Goal: Task Accomplishment & Management: Complete application form

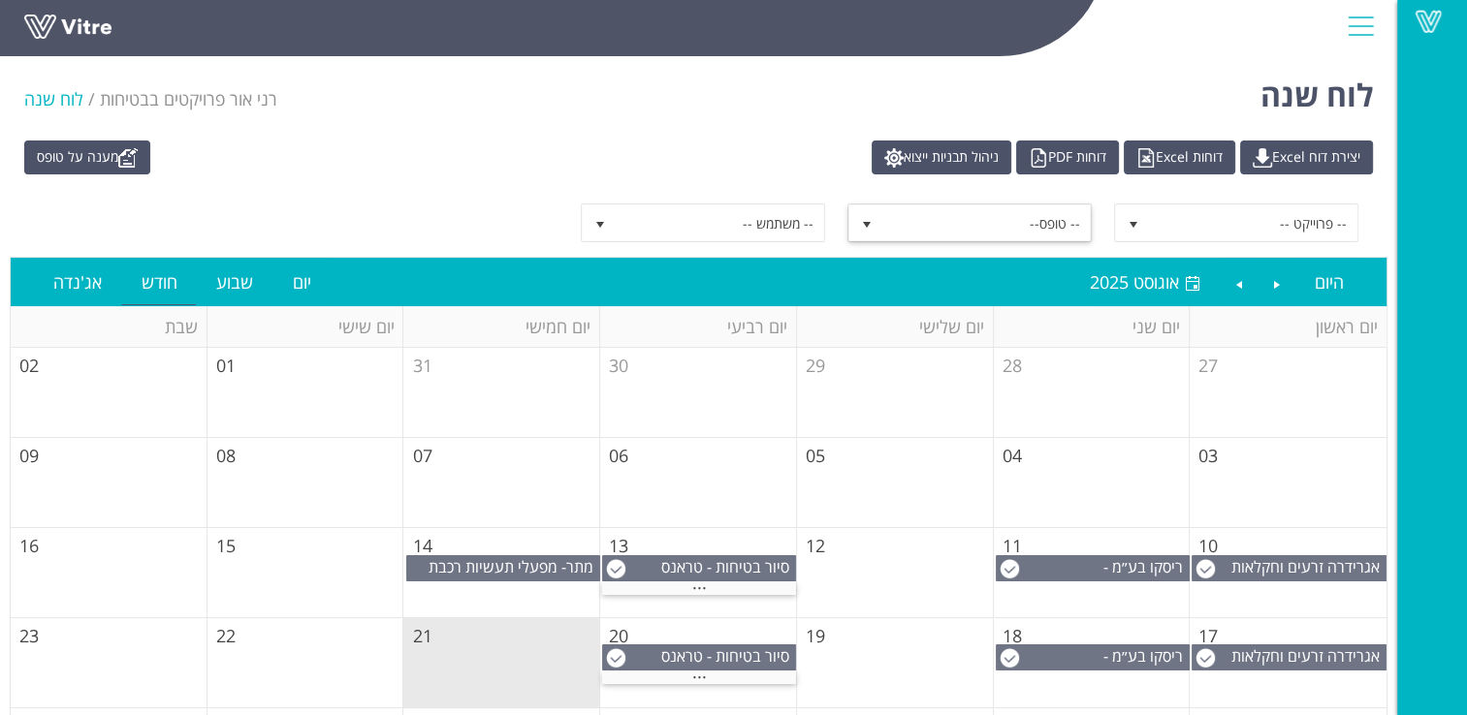
scroll to position [97, 0]
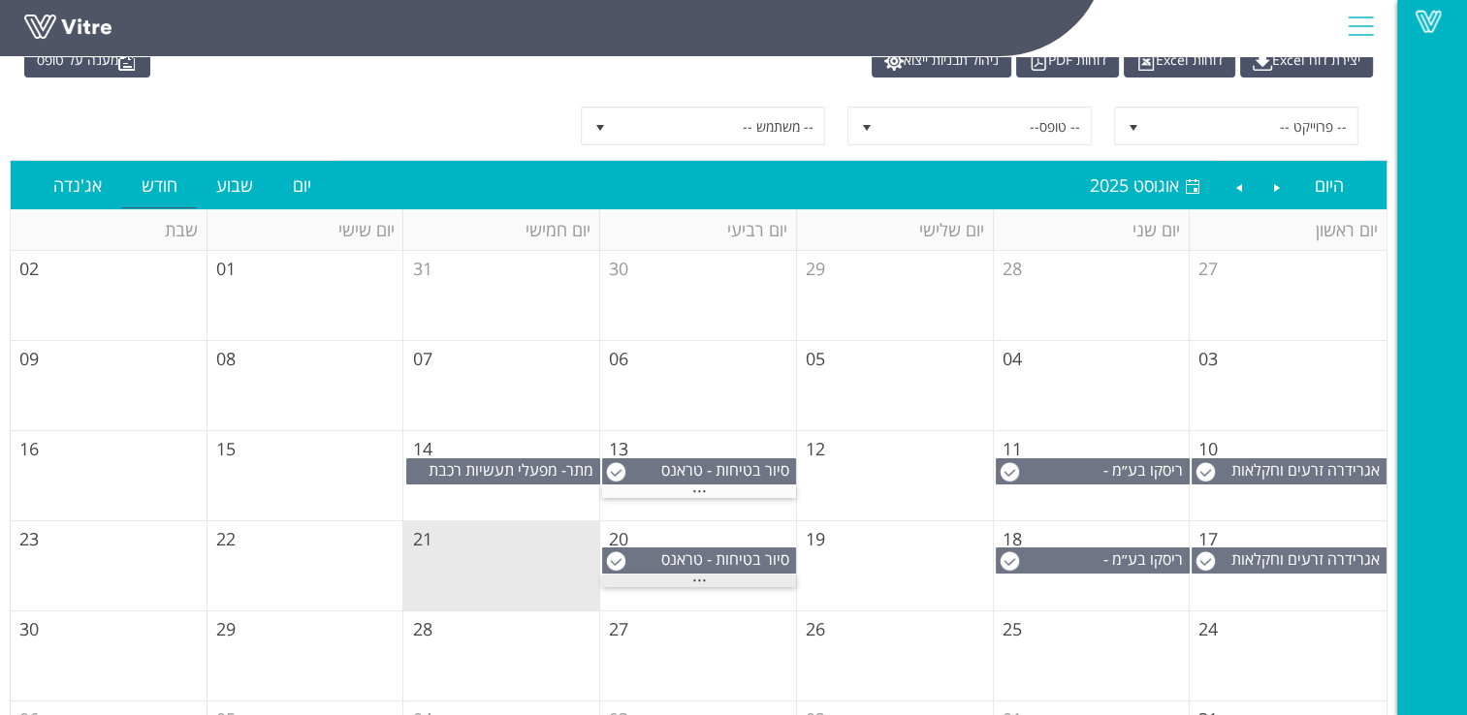
click at [699, 579] on span "..." at bounding box center [699, 575] width 15 height 21
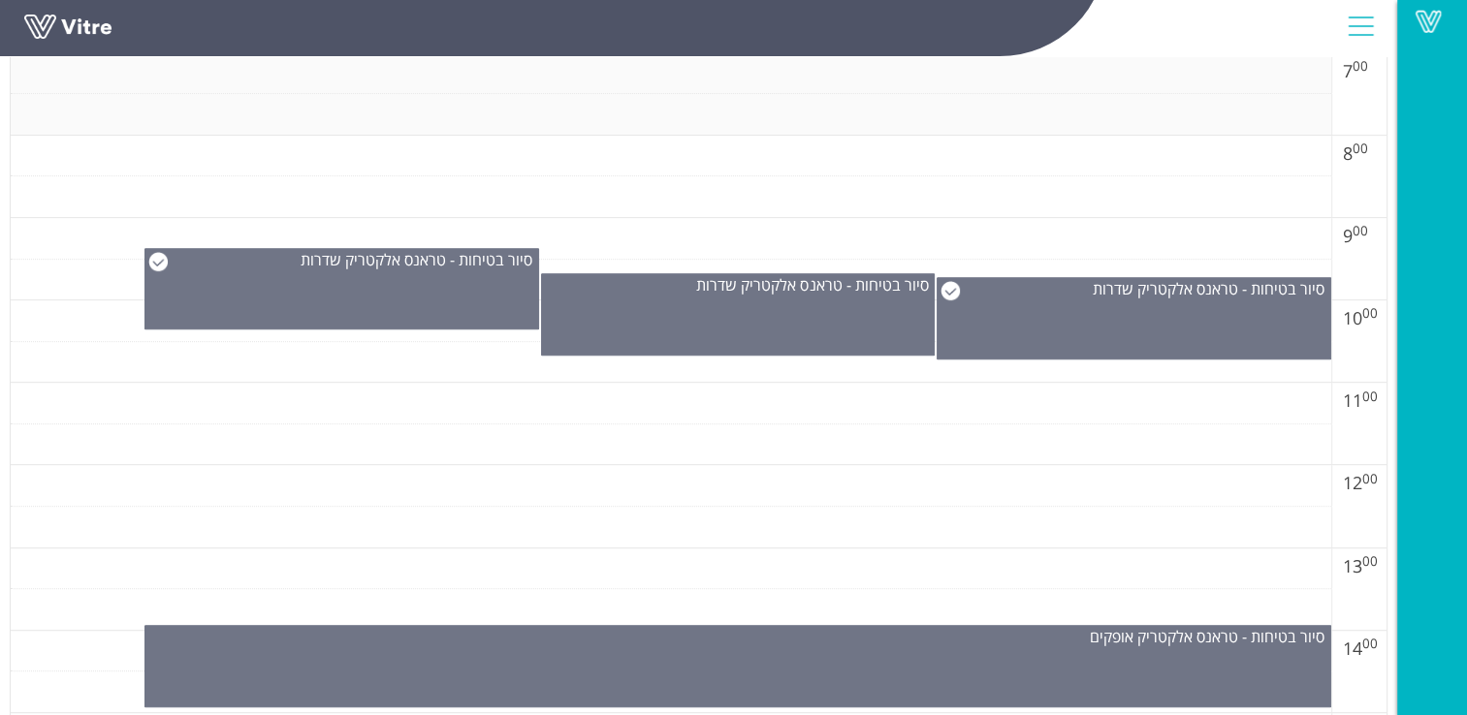
scroll to position [969, 0]
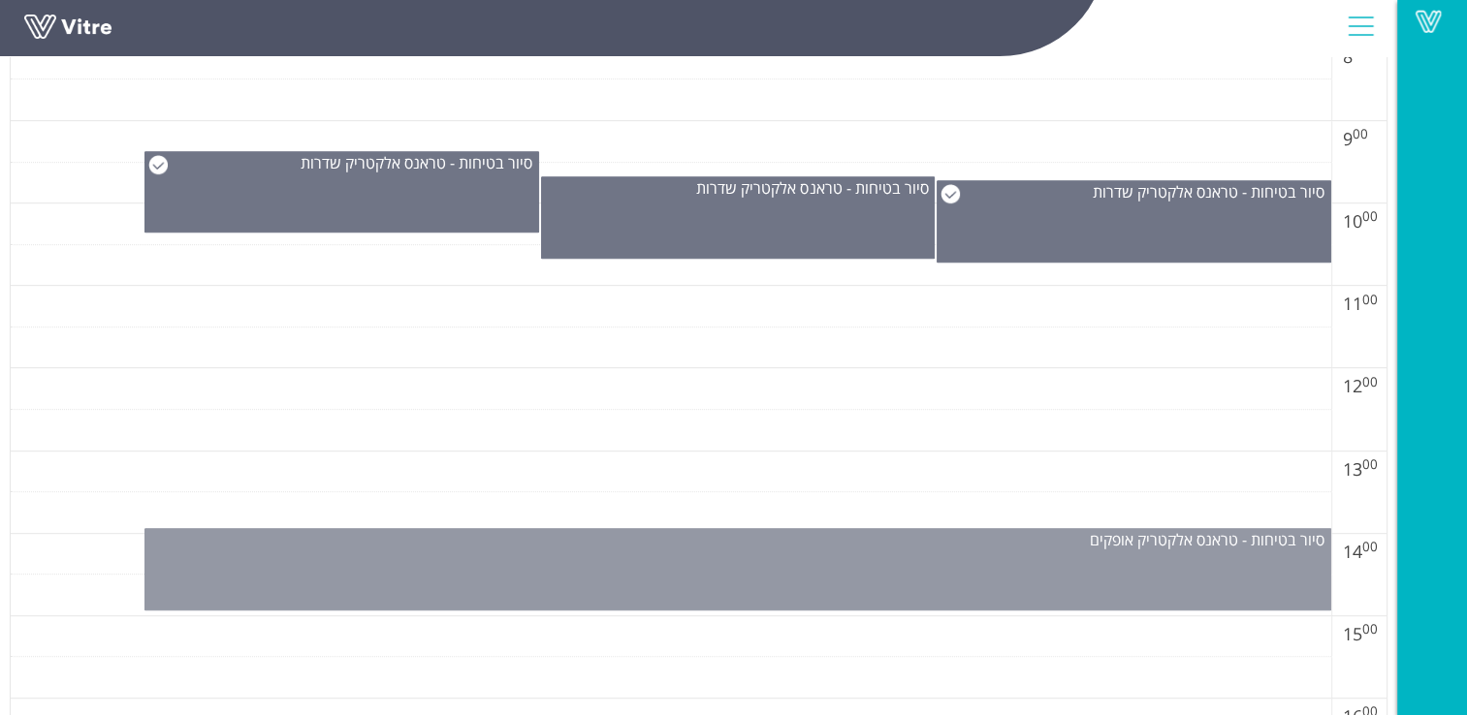
click at [919, 558] on div "סיור בטיחות - טראנס אלקטריק אופקים" at bounding box center [737, 569] width 1187 height 82
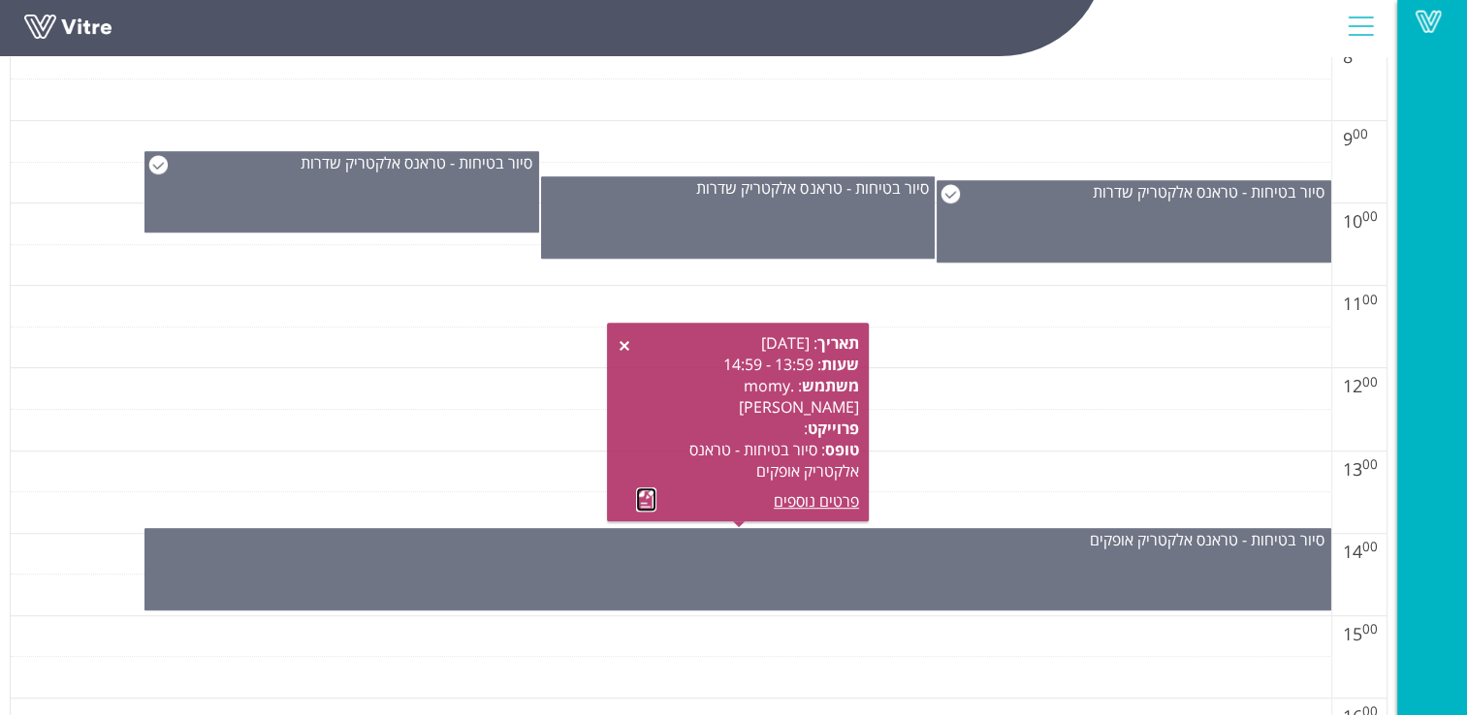
click at [644, 498] on link at bounding box center [646, 500] width 20 height 24
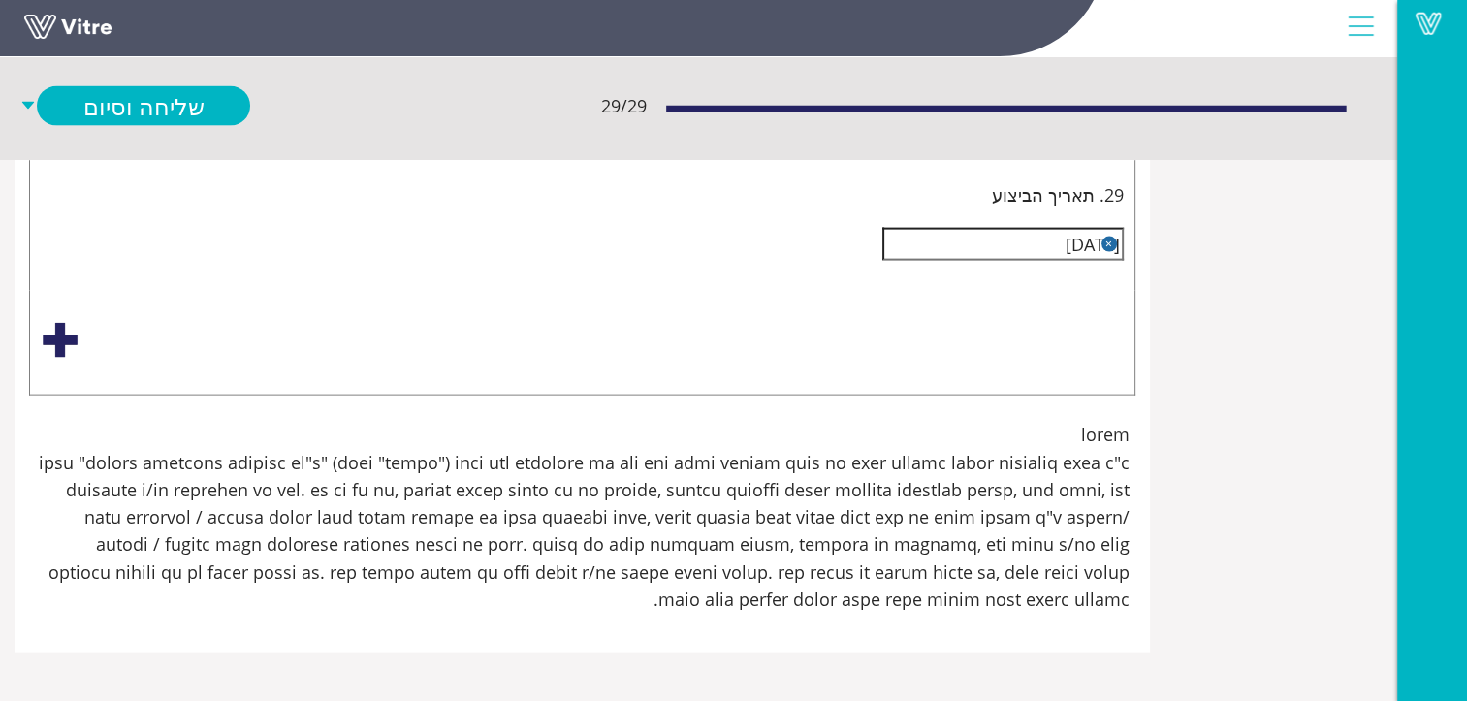
scroll to position [9403, -100]
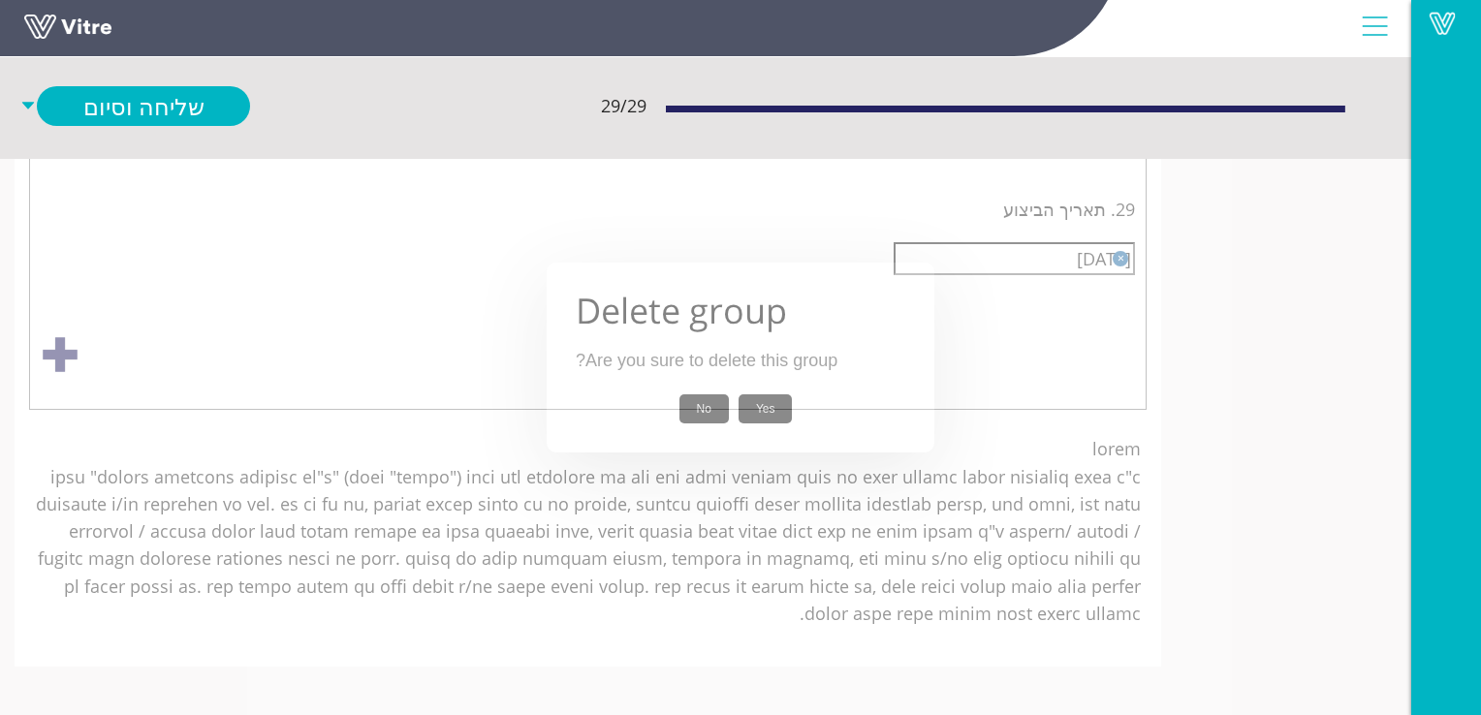
click at [760, 405] on button "Yes" at bounding box center [766, 410] width 54 height 30
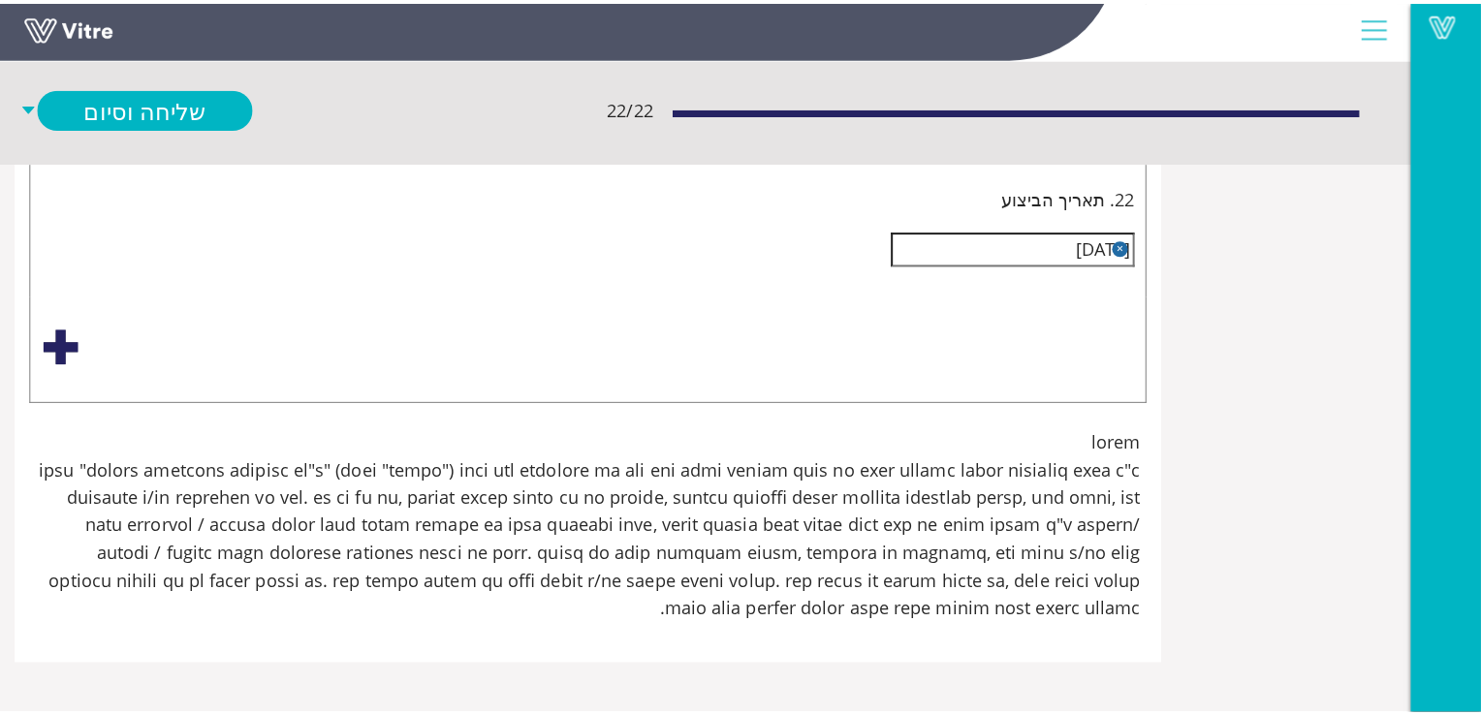
scroll to position [9694, -100]
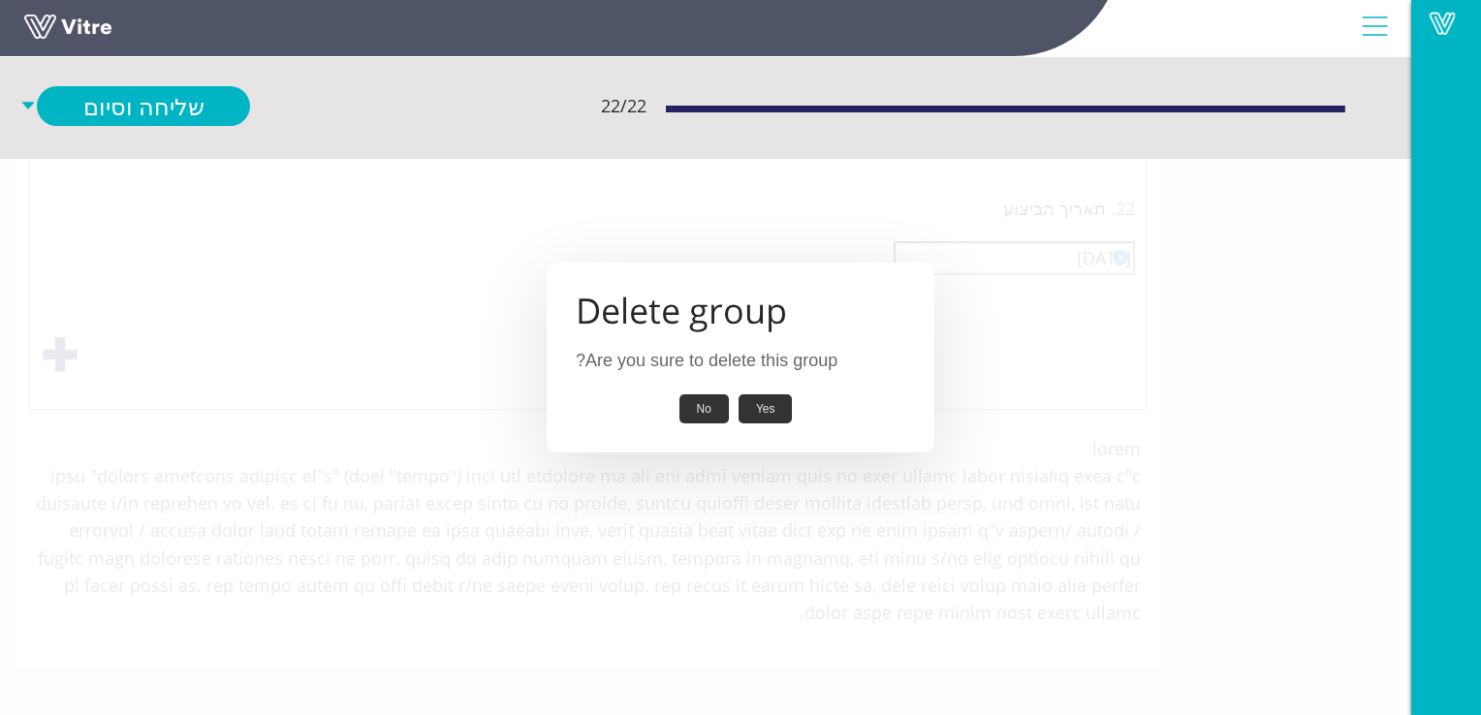
click at [768, 407] on button "Yes" at bounding box center [766, 410] width 54 height 30
type input "פס מתכת גבוהה.עובדים נתקלים בפס"
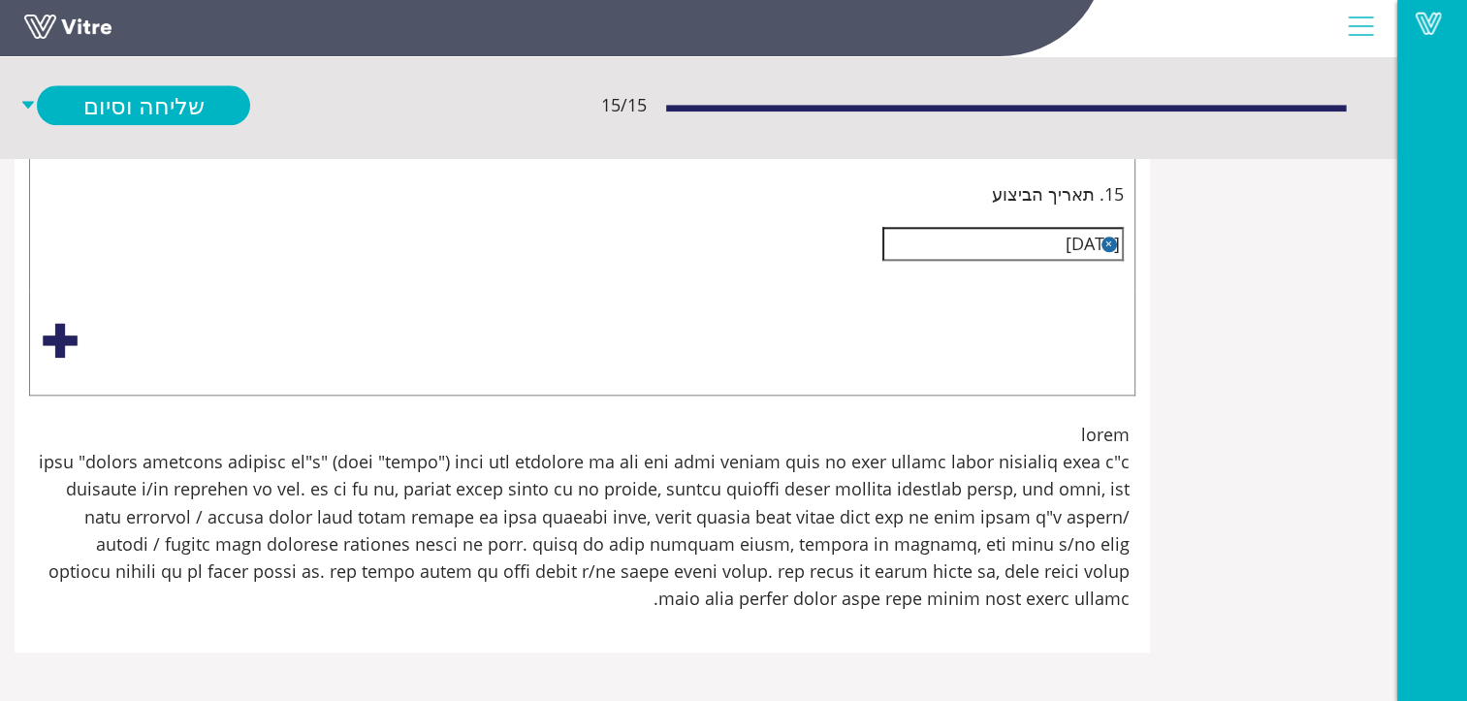
scroll to position [1486, -100]
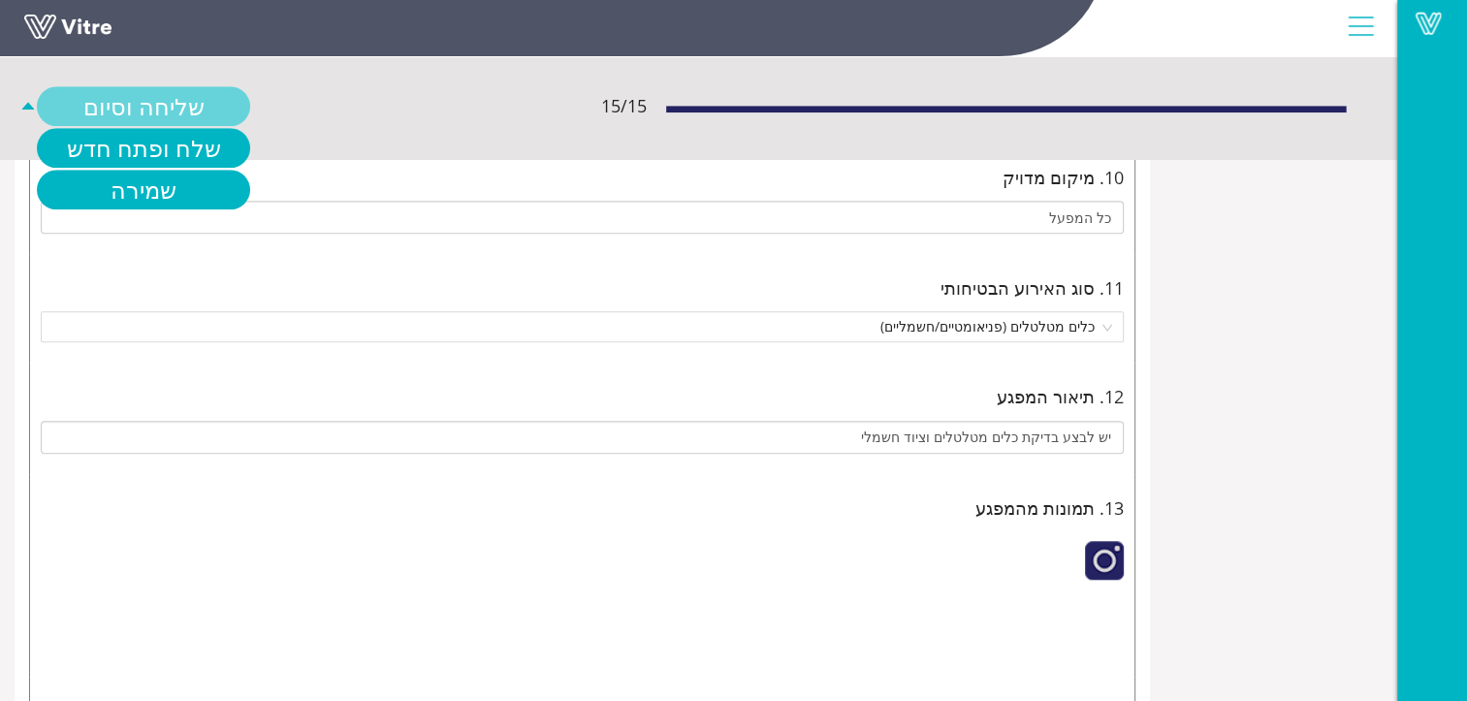
click at [250, 106] on link "שליחה וסיום" at bounding box center [143, 106] width 213 height 40
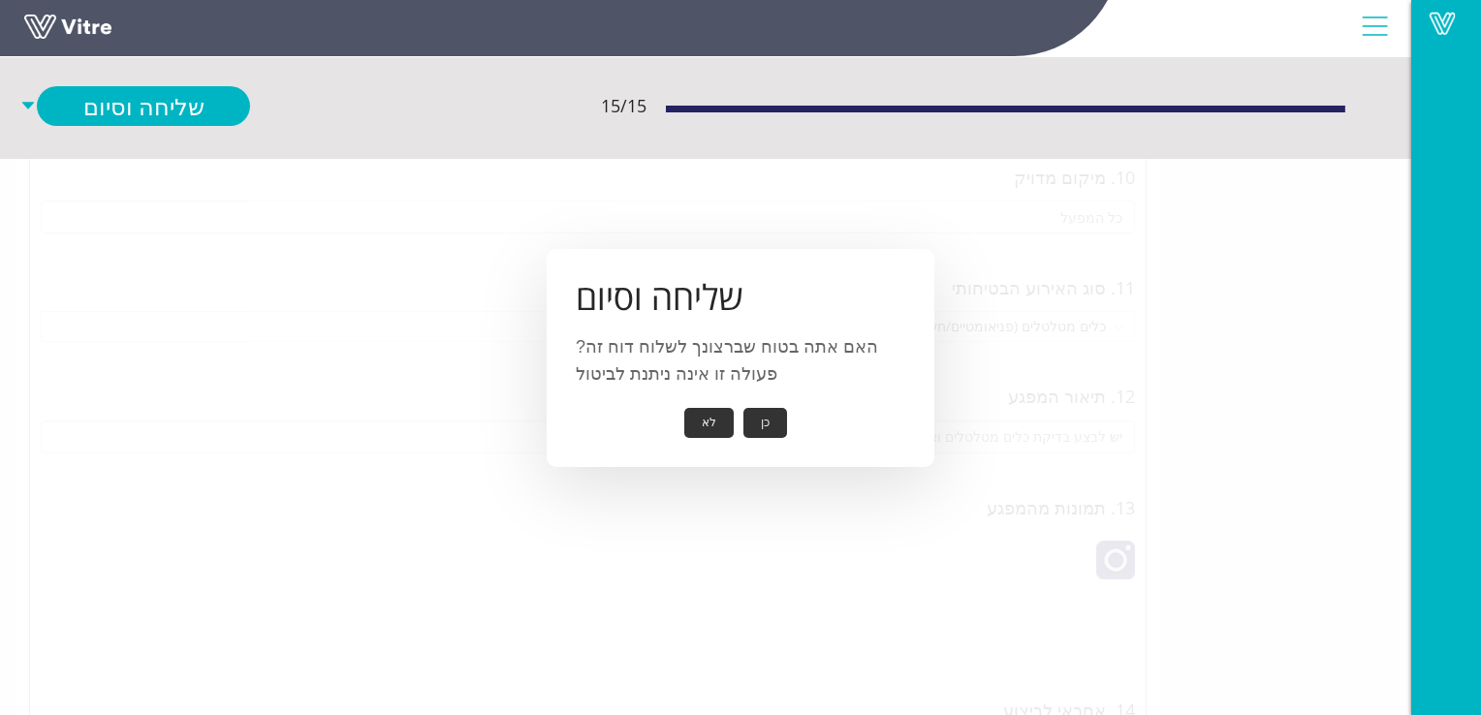
click at [756, 423] on button "כן" at bounding box center [766, 423] width 44 height 30
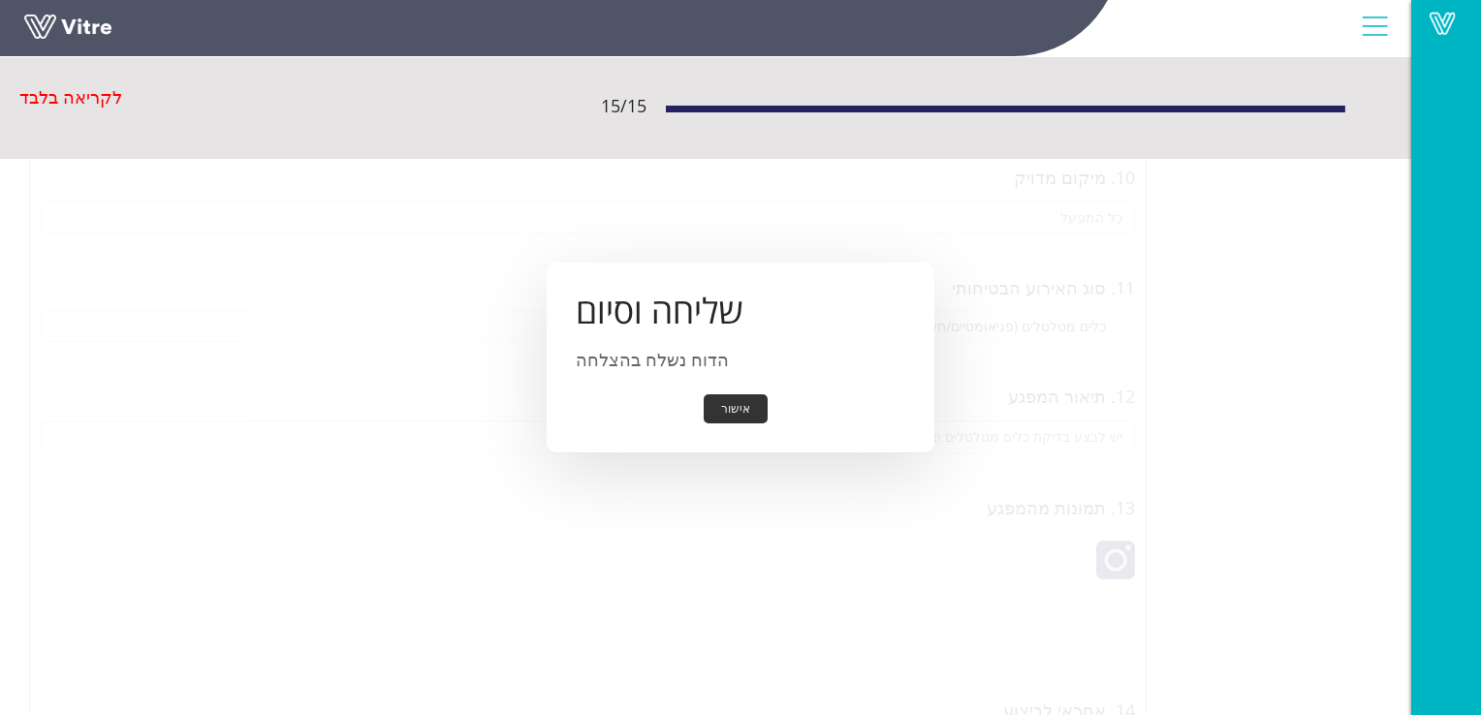
click at [745, 412] on button "אישור" at bounding box center [736, 410] width 64 height 30
